Goal: Find specific page/section: Find specific page/section

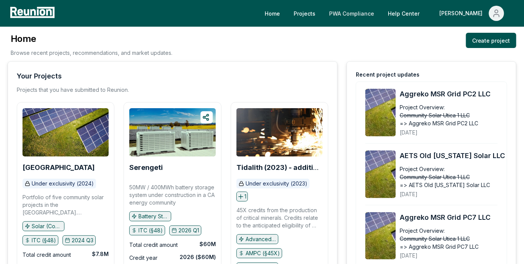
click at [380, 14] on link "PWA Compliance" at bounding box center [351, 13] width 57 height 15
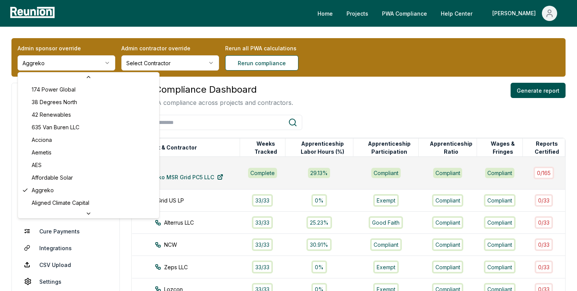
scroll to position [2612, 0]
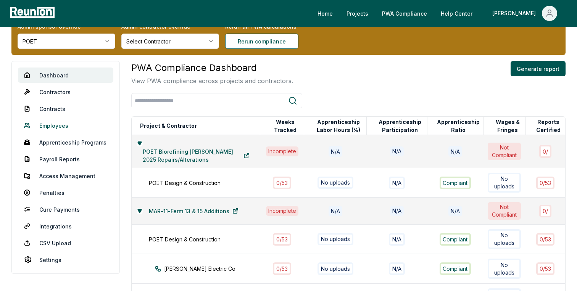
scroll to position [16, 0]
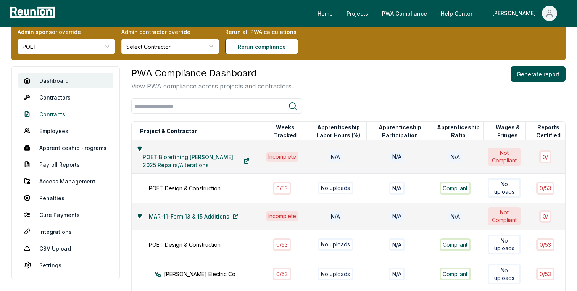
click at [61, 114] on link "Contracts" at bounding box center [65, 113] width 95 height 15
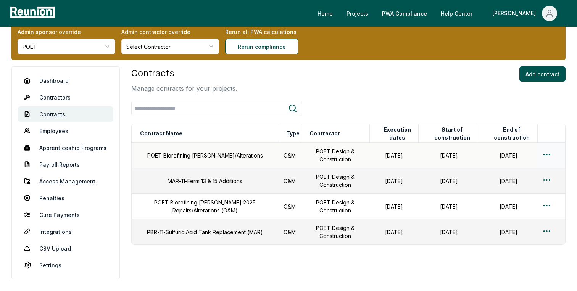
click at [549, 153] on html "Please visit us on your desktop We're working on making our marketplace mobile-…" at bounding box center [288, 151] width 577 height 334
click at [508, 183] on div "Edit" at bounding box center [534, 184] width 72 height 13
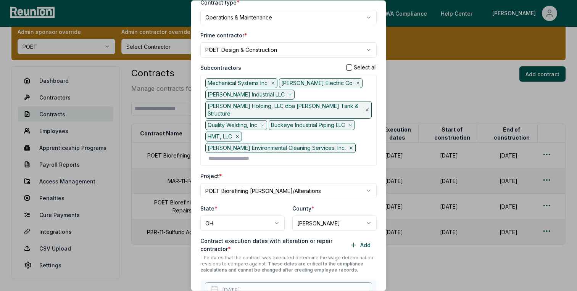
scroll to position [69, 0]
